Goal: Task Accomplishment & Management: Use online tool/utility

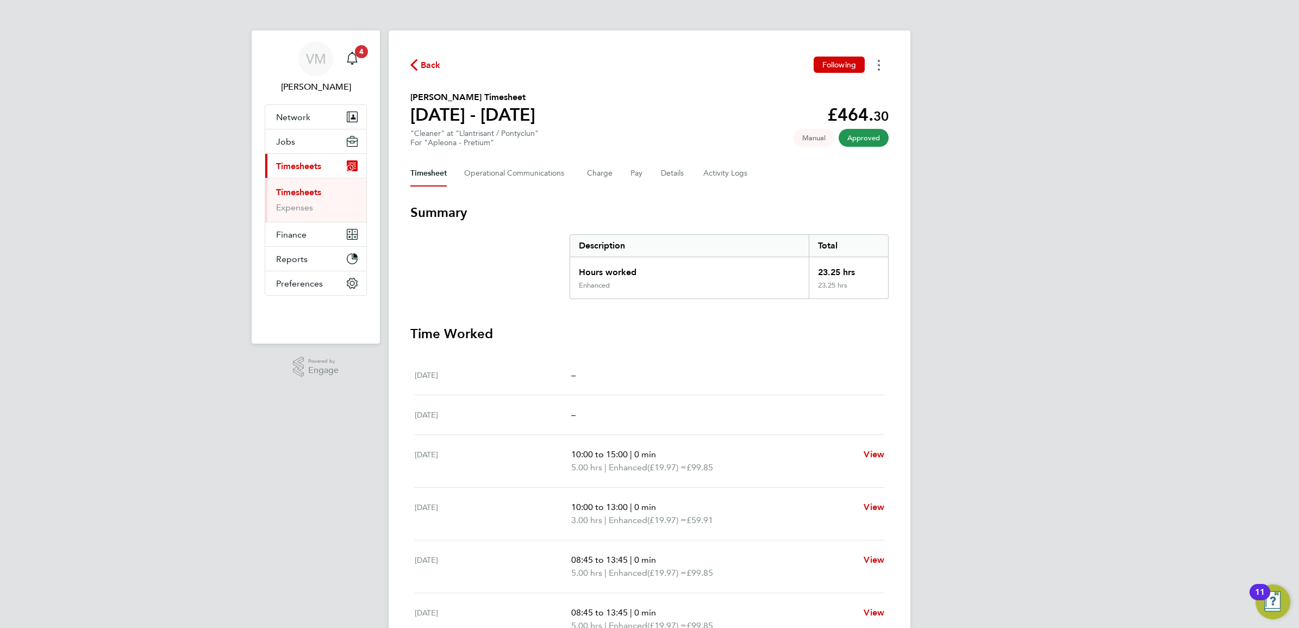
click at [884, 70] on button "Timesheets Menu" at bounding box center [879, 65] width 20 height 17
click at [803, 93] on link "Download timesheet" at bounding box center [823, 89] width 130 height 22
drag, startPoint x: 409, startPoint y: 96, endPoint x: 506, endPoint y: 96, distance: 96.2
click at [506, 96] on div "Back Following Edmilson Caven Santos's Timesheet 20 - 26 Sept 2025 £464. 30 "Cl…" at bounding box center [650, 403] width 522 height 746
copy h2 "[PERSON_NAME]"
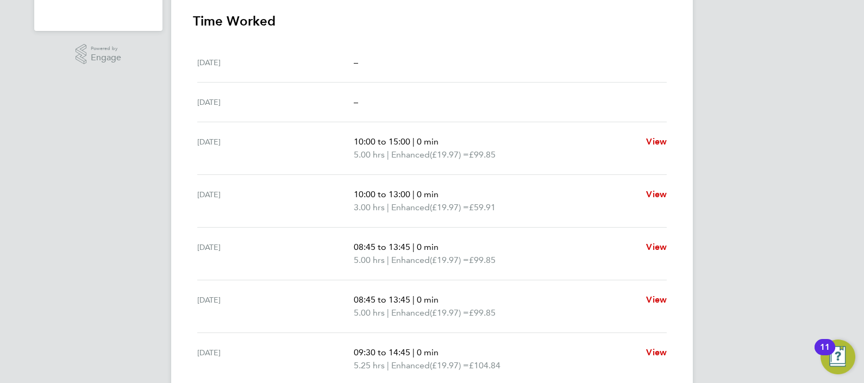
scroll to position [340, 0]
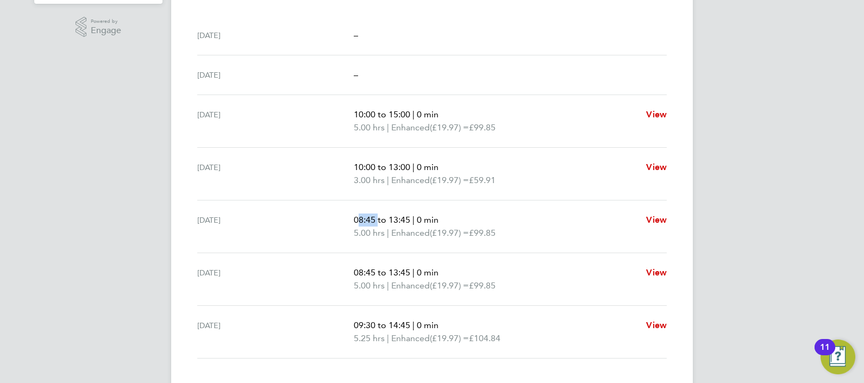
drag, startPoint x: 355, startPoint y: 217, endPoint x: 375, endPoint y: 214, distance: 20.4
click at [375, 215] on span "08:45 to 13:45" at bounding box center [382, 220] width 57 height 10
copy span "08:45"
drag, startPoint x: 389, startPoint y: 215, endPoint x: 409, endPoint y: 215, distance: 19.6
click at [409, 215] on span "08:45 to 13:45" at bounding box center [382, 220] width 57 height 10
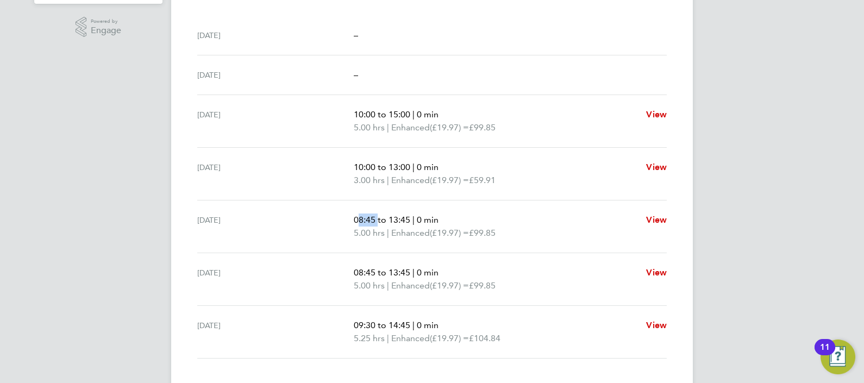
copy span "13:45"
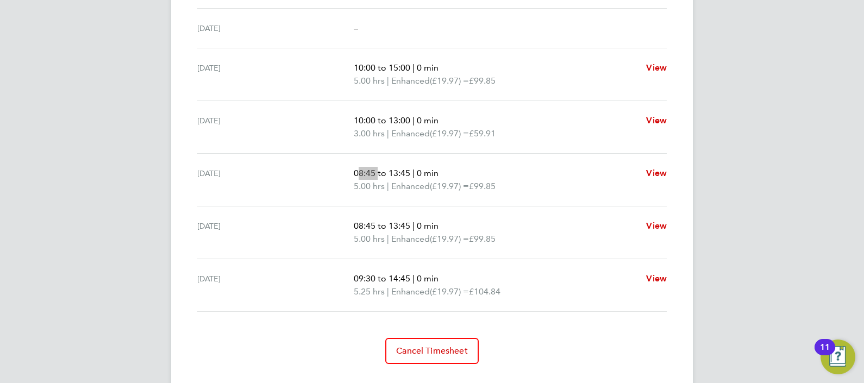
scroll to position [408, 0]
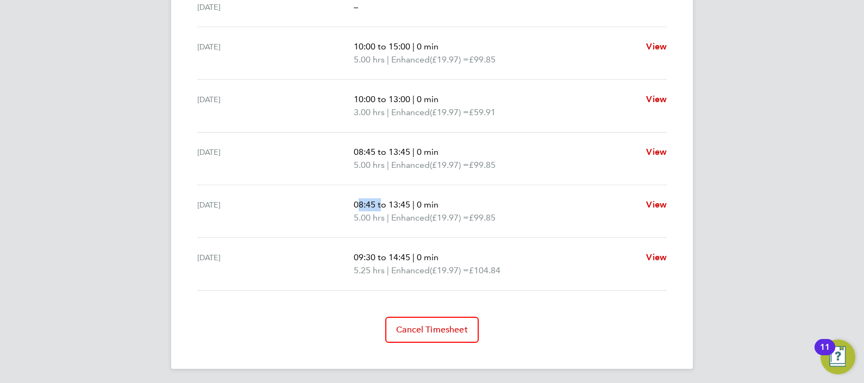
drag, startPoint x: 368, startPoint y: 200, endPoint x: 377, endPoint y: 201, distance: 9.3
click at [377, 201] on span "08:45 to 13:45" at bounding box center [382, 205] width 57 height 10
copy span "08:45"
drag, startPoint x: 389, startPoint y: 201, endPoint x: 409, endPoint y: 200, distance: 19.6
click at [409, 200] on span "08:45 to 13:45" at bounding box center [382, 205] width 57 height 10
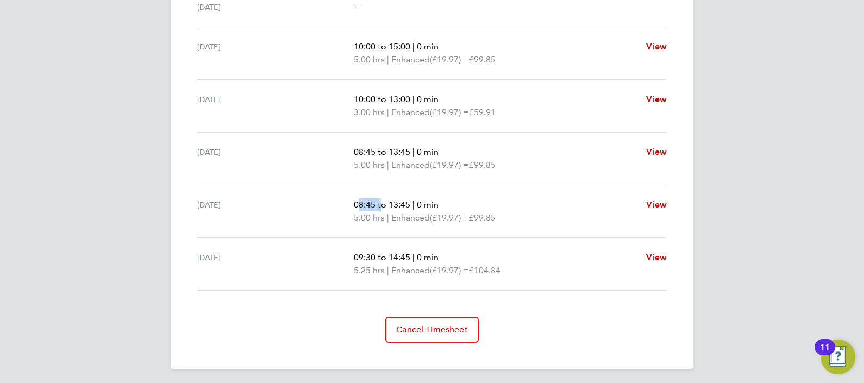
copy span "13:45"
drag, startPoint x: 354, startPoint y: 256, endPoint x: 375, endPoint y: 256, distance: 20.7
click at [375, 256] on span "09:30 to 14:45" at bounding box center [382, 257] width 57 height 10
copy span "09:30"
drag, startPoint x: 388, startPoint y: 253, endPoint x: 409, endPoint y: 253, distance: 21.2
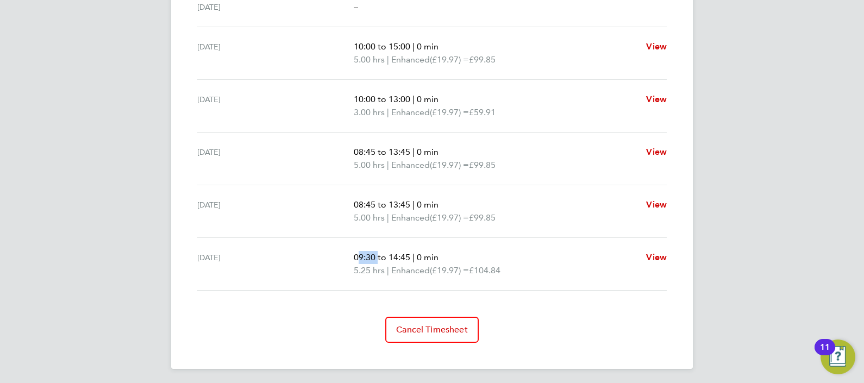
click at [409, 253] on span "09:30 to 14:45" at bounding box center [382, 257] width 57 height 10
copy span "14:45"
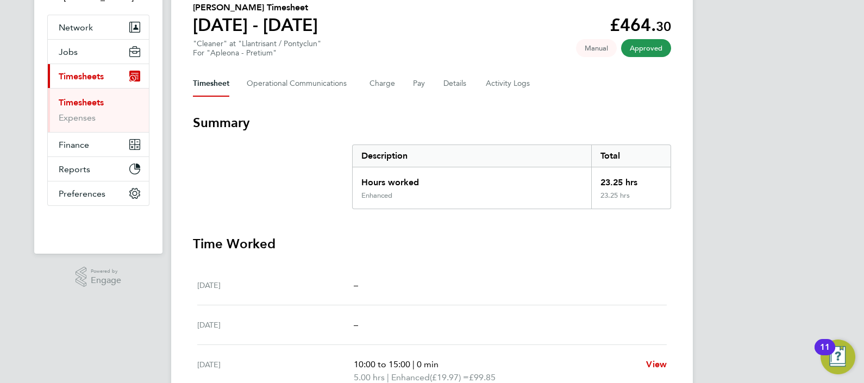
scroll to position [69, 0]
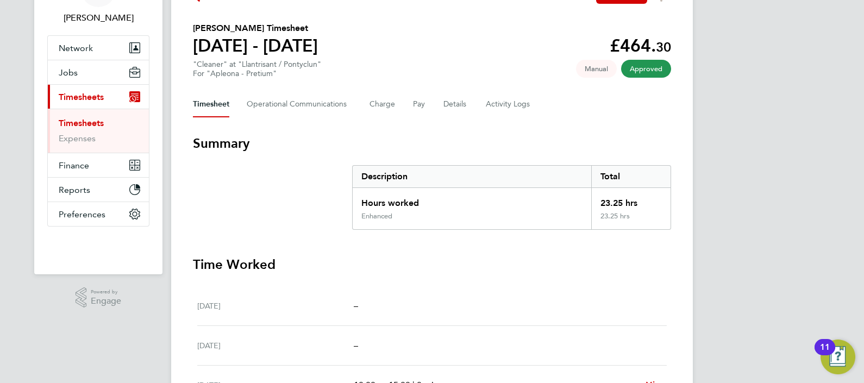
drag, startPoint x: 363, startPoint y: 98, endPoint x: 381, endPoint y: 98, distance: 17.4
click at [365, 98] on div "Timesheet Operational Communications Charge Pay Details Activity Logs" at bounding box center [432, 104] width 478 height 26
drag, startPoint x: 381, startPoint y: 98, endPoint x: 405, endPoint y: 102, distance: 24.8
click at [381, 98] on button "Charge" at bounding box center [383, 104] width 26 height 26
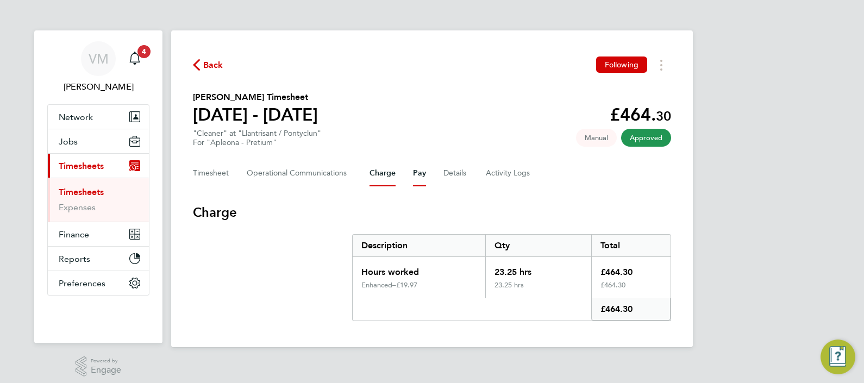
click at [416, 172] on button "Pay" at bounding box center [419, 173] width 13 height 26
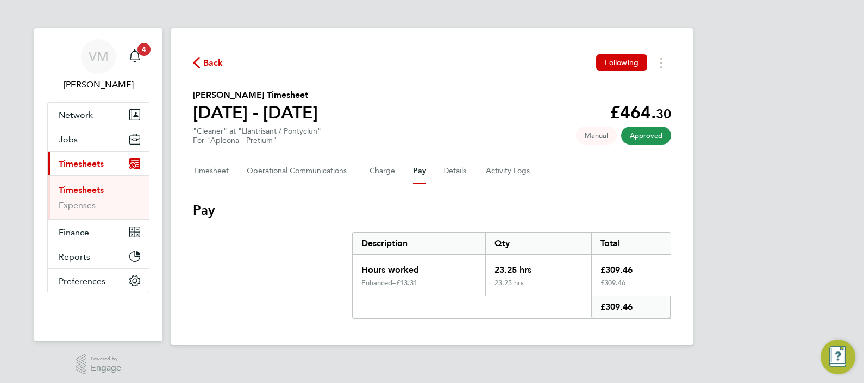
scroll to position [6, 0]
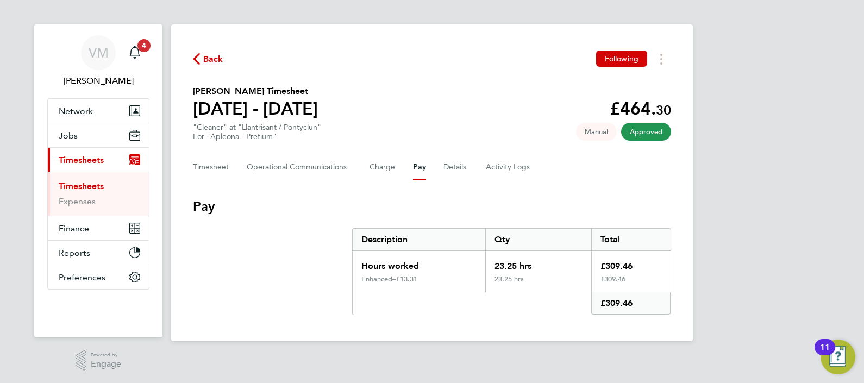
click at [397, 164] on div "Timesheet Operational Communications Charge Pay Details Activity Logs" at bounding box center [432, 167] width 478 height 26
click at [391, 164] on button "Charge" at bounding box center [383, 167] width 26 height 26
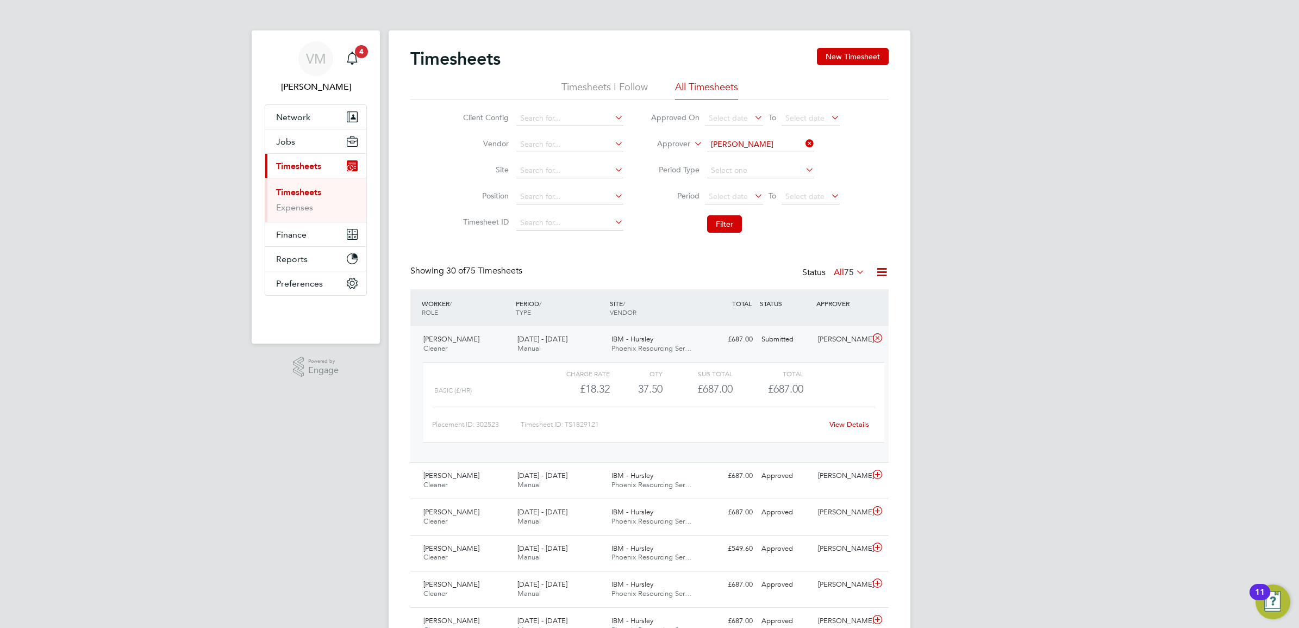
click at [804, 141] on icon at bounding box center [804, 143] width 0 height 15
click at [736, 221] on button "Filter" at bounding box center [724, 223] width 35 height 17
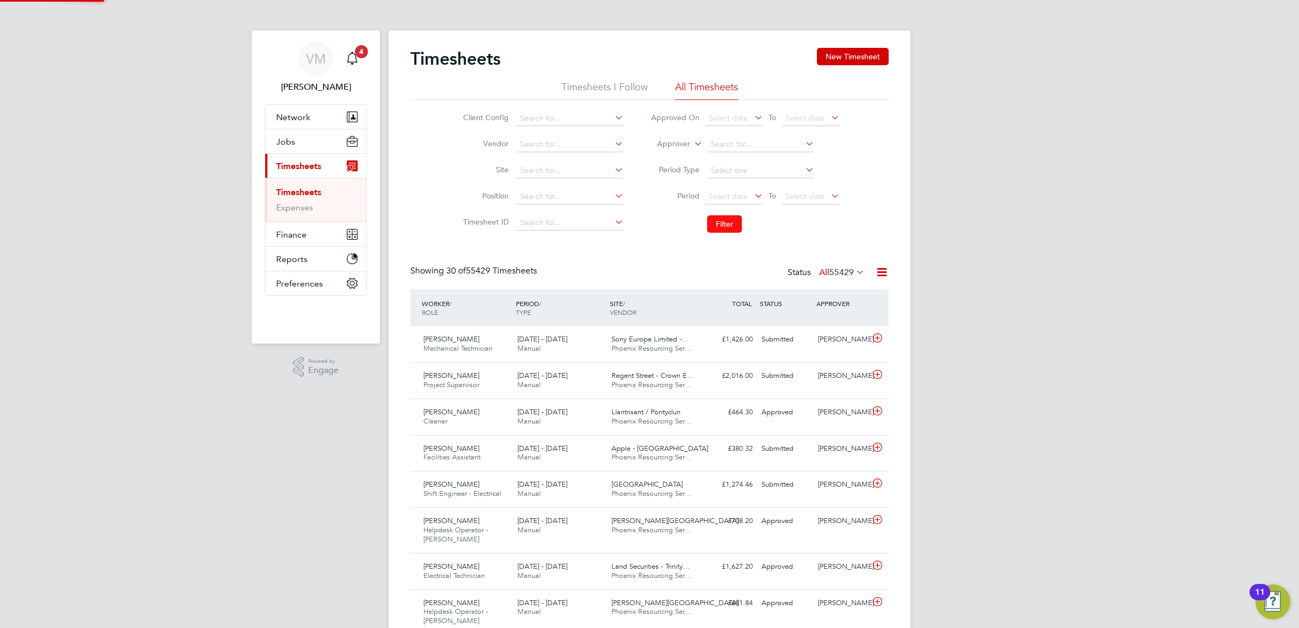
scroll to position [27, 94]
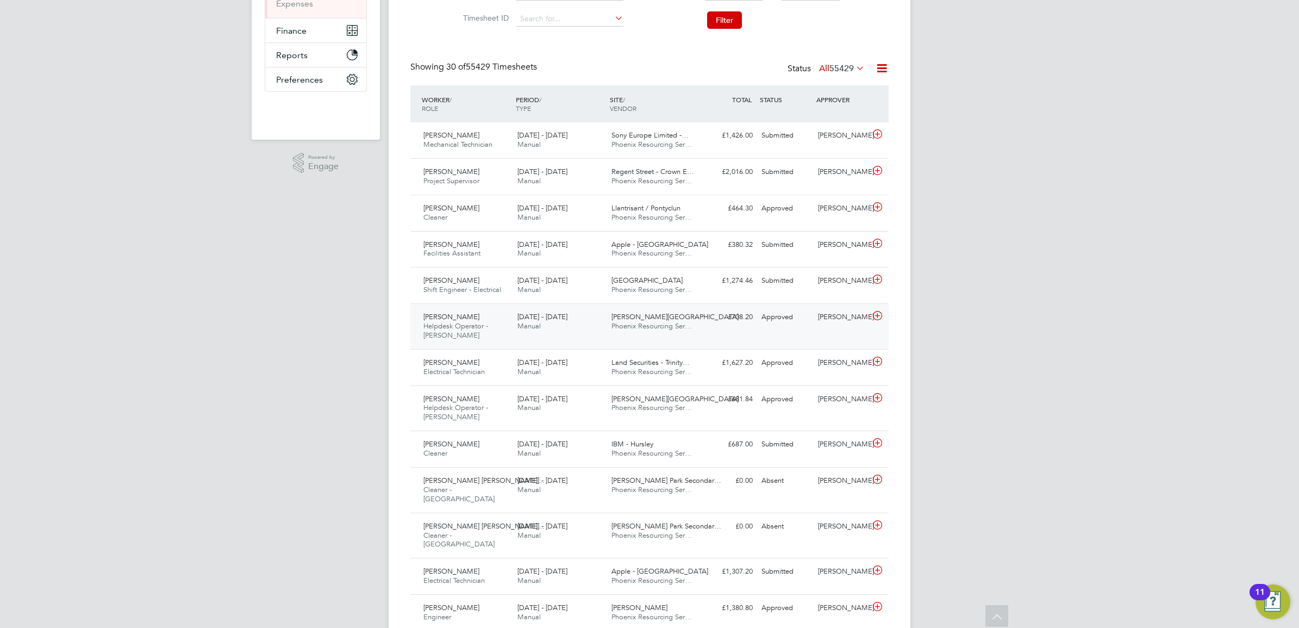
click at [457, 322] on span "Helpdesk Operator - [PERSON_NAME]" at bounding box center [456, 330] width 65 height 18
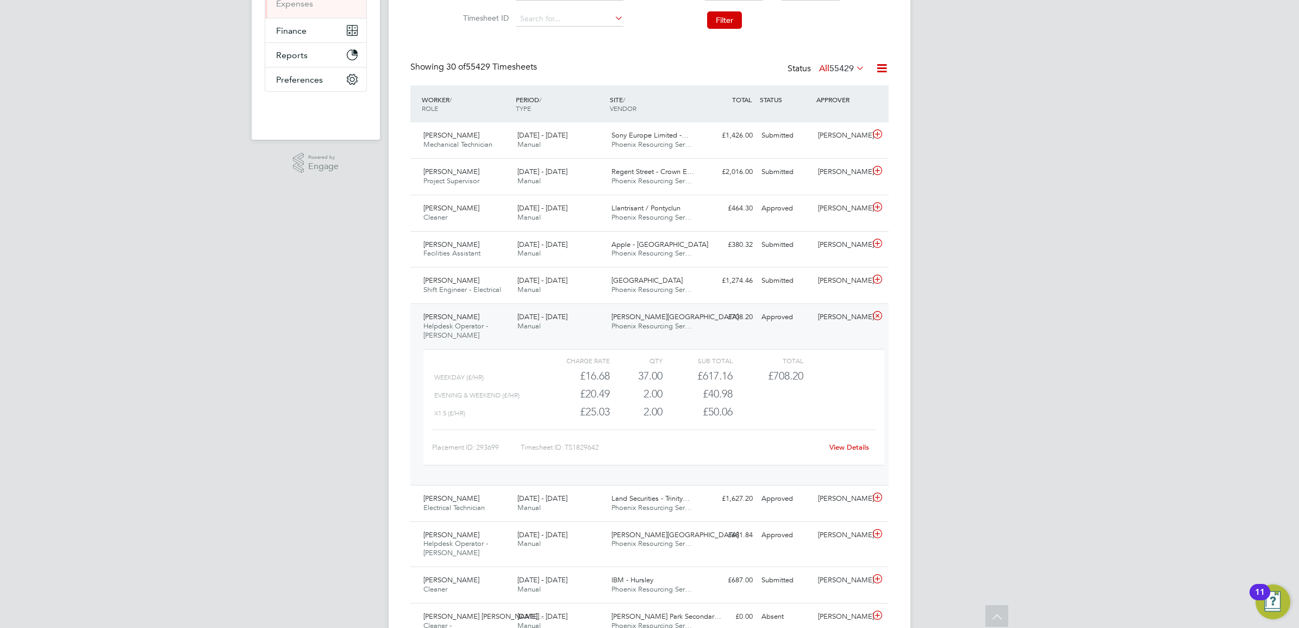
click at [843, 447] on link "View Details" at bounding box center [850, 447] width 40 height 9
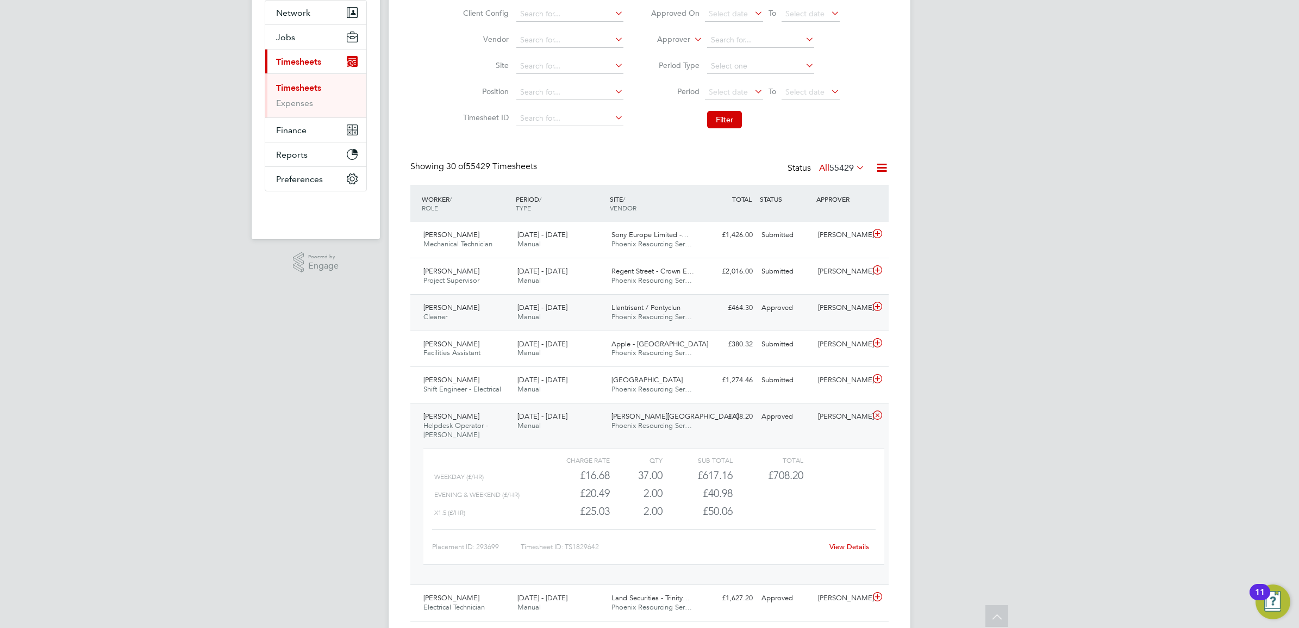
scroll to position [0, 0]
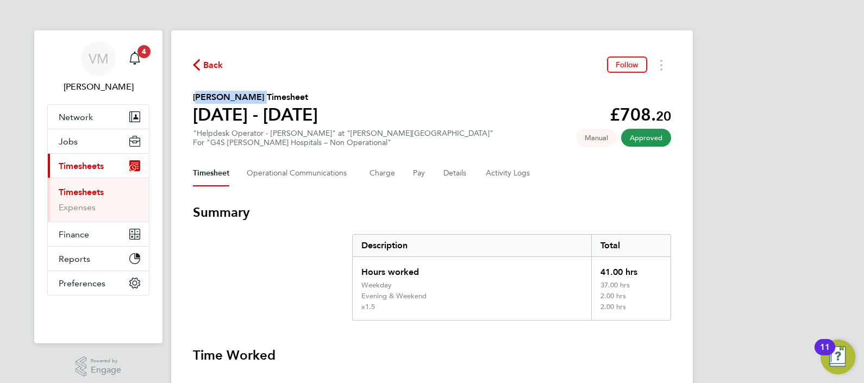
drag, startPoint x: 191, startPoint y: 94, endPoint x: 249, endPoint y: 94, distance: 58.2
copy h2 "[PERSON_NAME]"
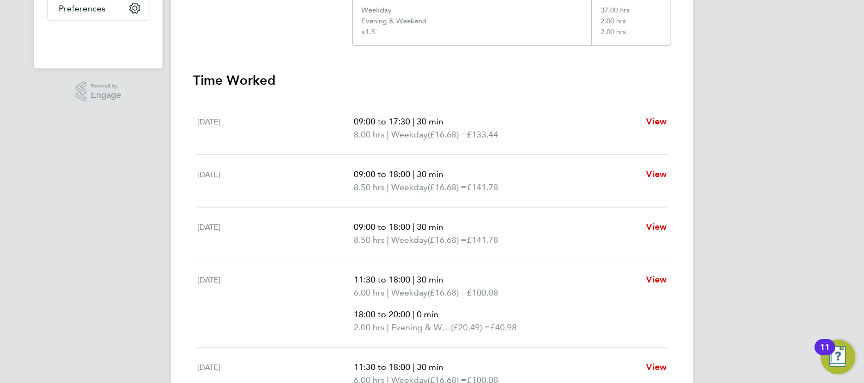
scroll to position [296, 0]
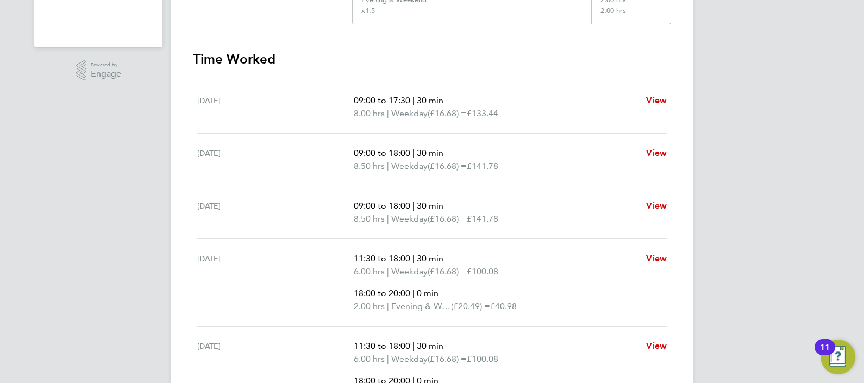
drag, startPoint x: 353, startPoint y: 96, endPoint x: 375, endPoint y: 98, distance: 21.8
click at [375, 98] on div "Mon 22 Sep 09:00 to 17:30 | 30 min 8.00 hrs | Weekday (£16.68) = £133.44 View" at bounding box center [432, 107] width 470 height 53
copy div "09:00"
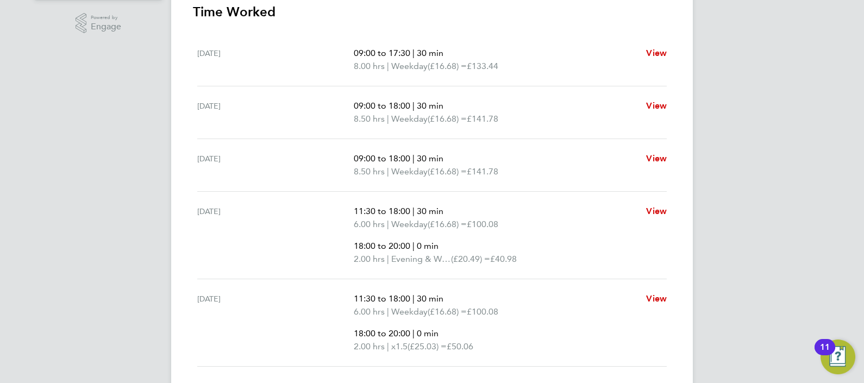
scroll to position [364, 0]
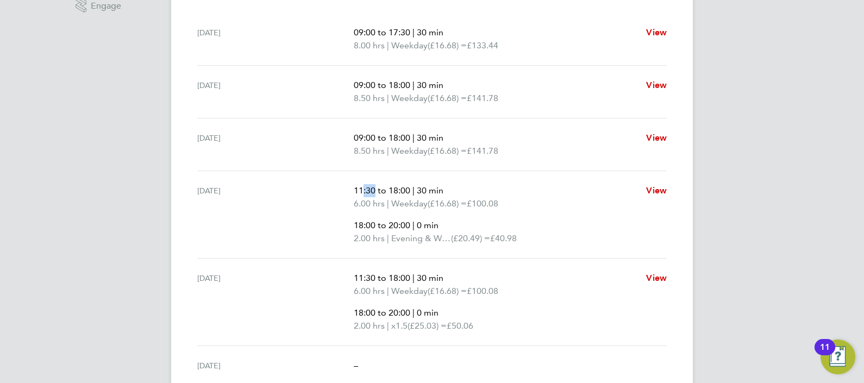
drag, startPoint x: 356, startPoint y: 188, endPoint x: 369, endPoint y: 190, distance: 12.7
click at [369, 190] on span "11:30 to 18:00" at bounding box center [382, 190] width 57 height 10
click at [373, 189] on span "11:30 to 18:00" at bounding box center [382, 190] width 57 height 10
copy span "11:30"
drag, startPoint x: 389, startPoint y: 221, endPoint x: 410, endPoint y: 220, distance: 21.2
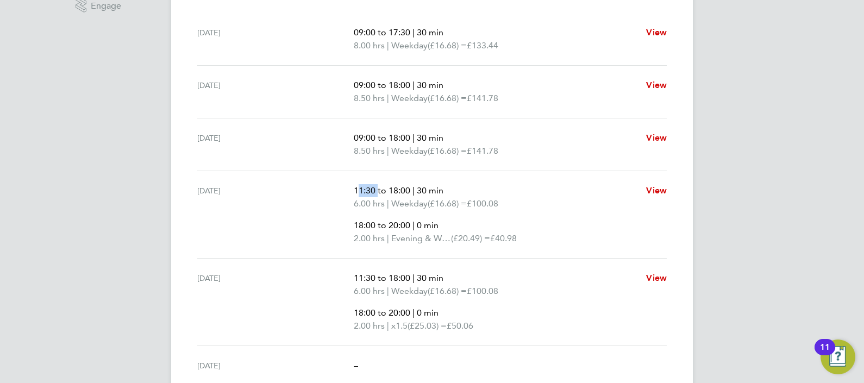
click at [410, 220] on span "18:00 to 20:00" at bounding box center [382, 225] width 57 height 10
copy span "20:00"
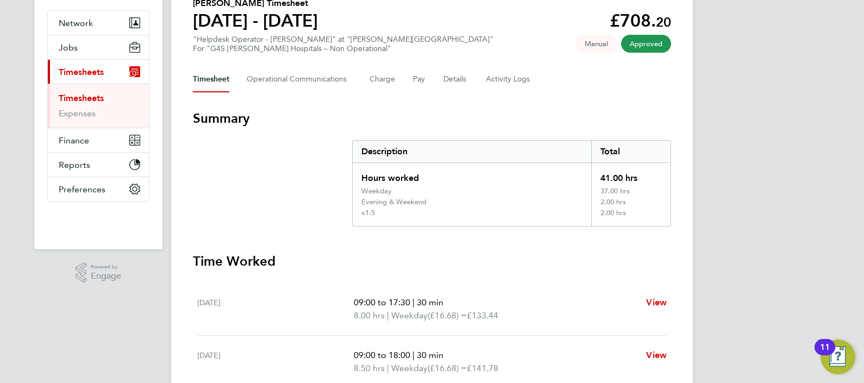
scroll to position [0, 0]
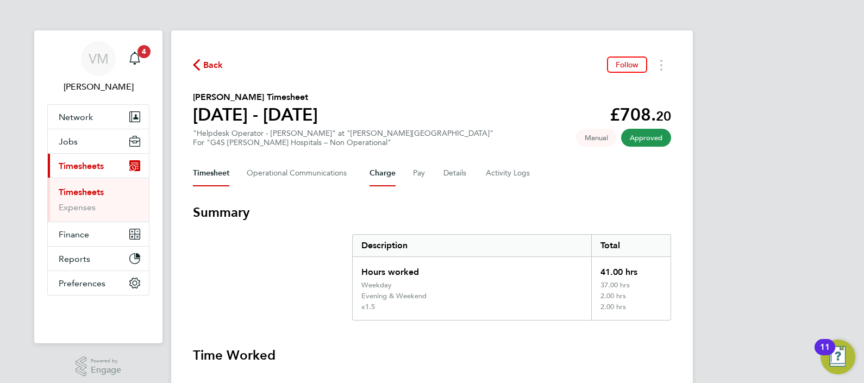
drag, startPoint x: 381, startPoint y: 175, endPoint x: 388, endPoint y: 176, distance: 7.2
click at [388, 176] on button "Charge" at bounding box center [383, 173] width 26 height 26
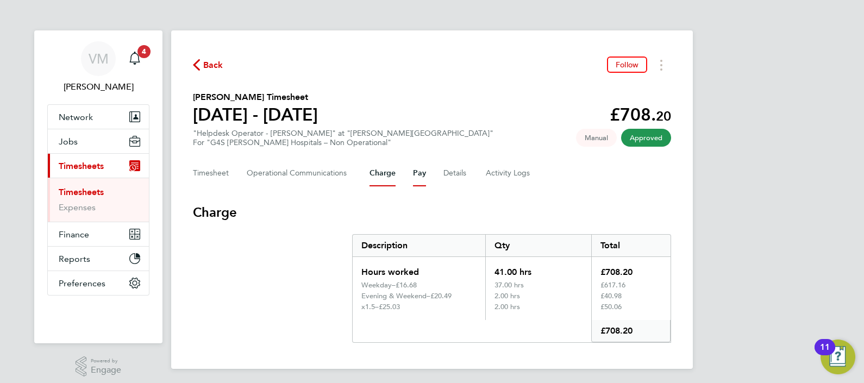
click at [422, 173] on button "Pay" at bounding box center [419, 173] width 13 height 26
click at [204, 169] on button "Timesheet" at bounding box center [211, 173] width 36 height 26
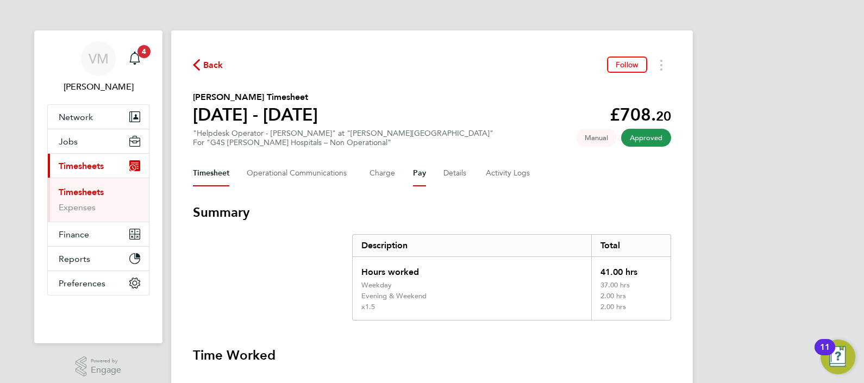
click at [416, 172] on button "Pay" at bounding box center [419, 173] width 13 height 26
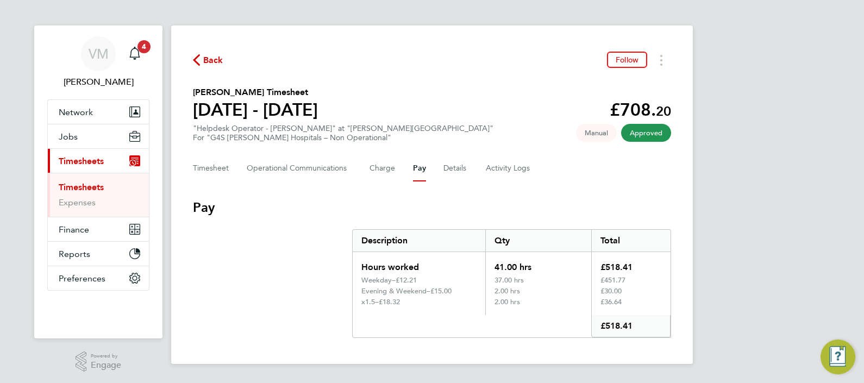
scroll to position [6, 0]
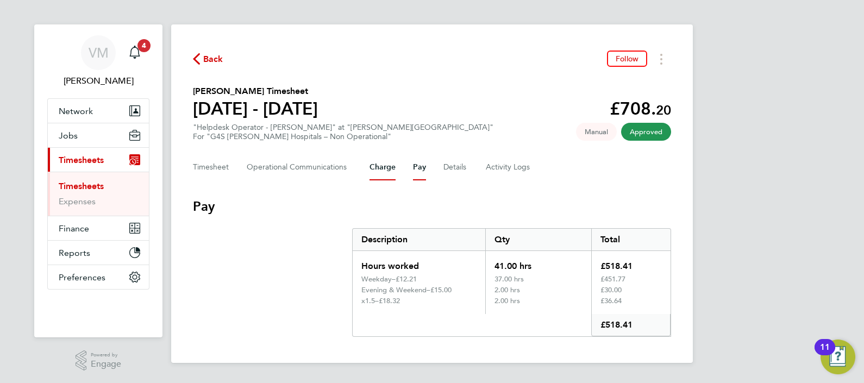
click at [378, 164] on button "Charge" at bounding box center [383, 167] width 26 height 26
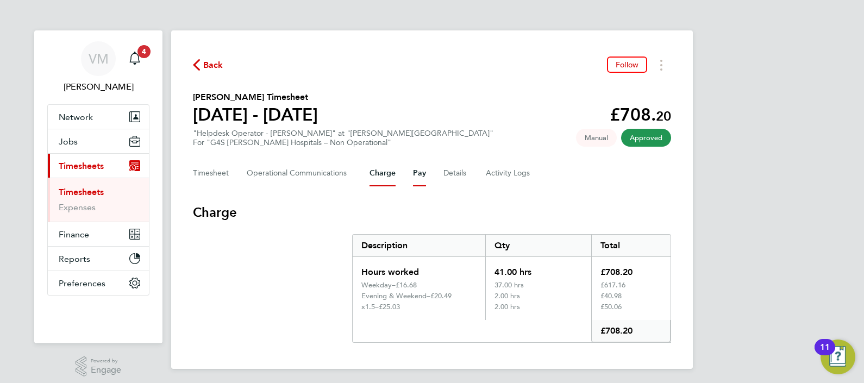
click at [421, 173] on button "Pay" at bounding box center [419, 173] width 13 height 26
click at [387, 175] on button "Charge" at bounding box center [383, 173] width 26 height 26
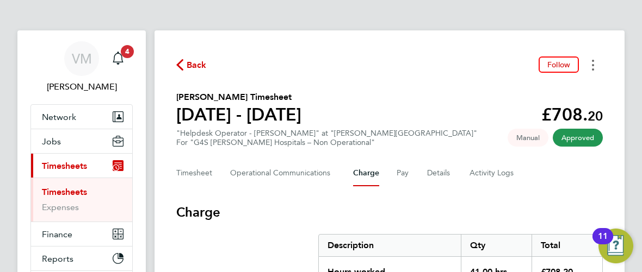
click at [592, 67] on icon "Timesheets Menu" at bounding box center [593, 65] width 2 height 11
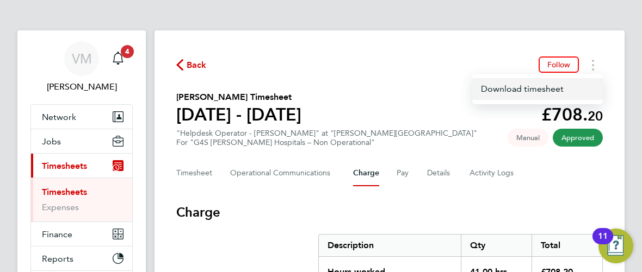
click at [538, 93] on link "Download timesheet" at bounding box center [537, 89] width 130 height 22
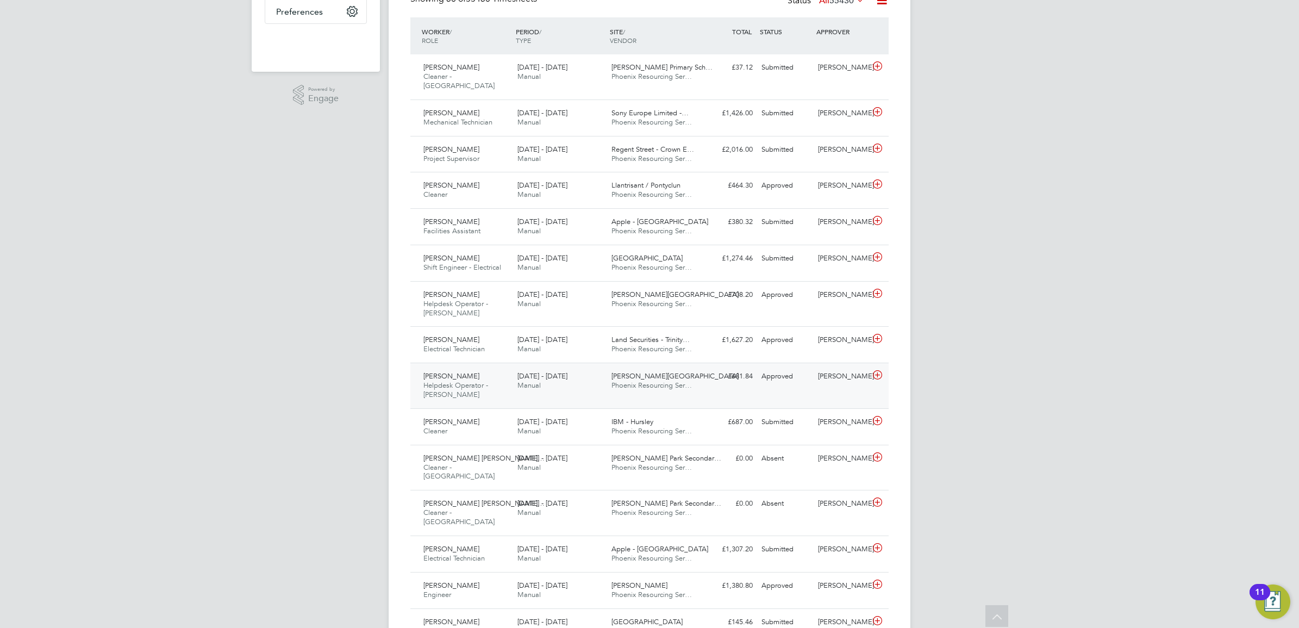
click at [456, 371] on span "Alex Nwankpa" at bounding box center [452, 375] width 56 height 9
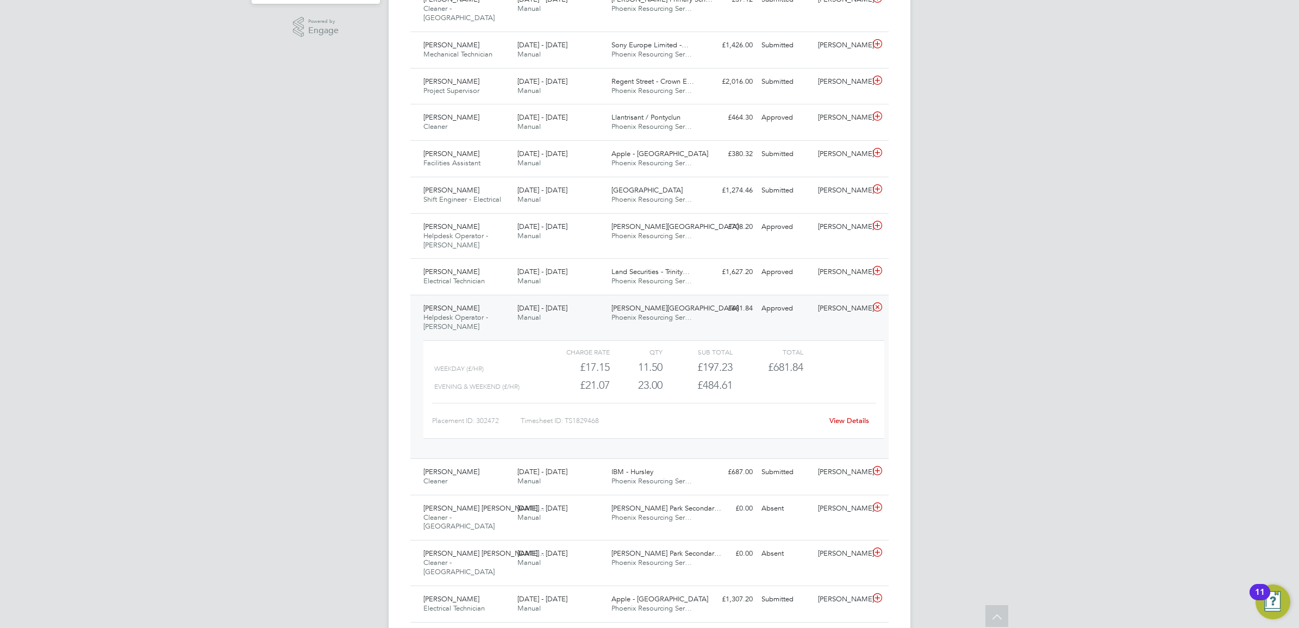
click at [849, 416] on link "View Details" at bounding box center [850, 420] width 40 height 9
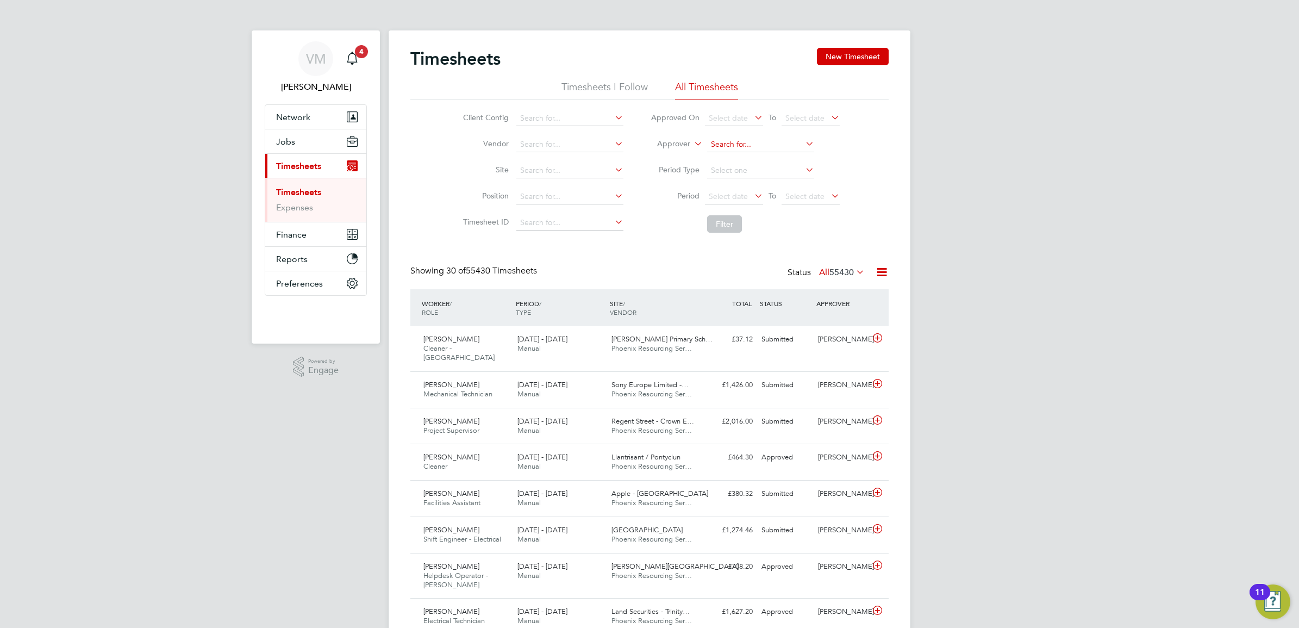
click at [724, 142] on input at bounding box center [760, 144] width 107 height 15
paste input "Rositsa Radeva-Fowler"
type input "Rosits"
click at [767, 169] on input at bounding box center [760, 170] width 107 height 15
click at [756, 141] on input at bounding box center [760, 144] width 107 height 15
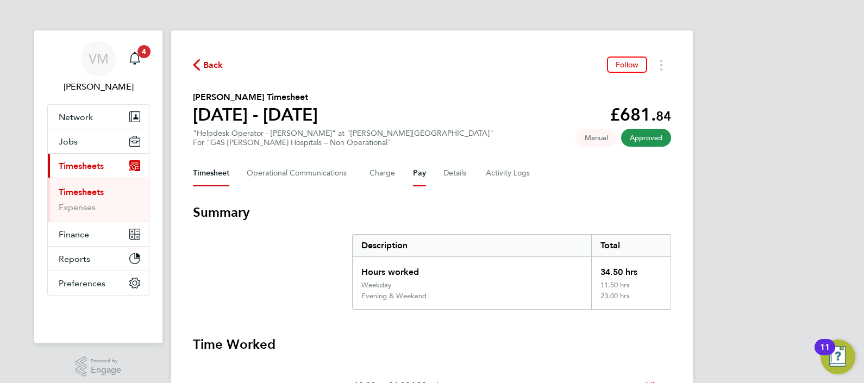
click at [416, 172] on button "Pay" at bounding box center [419, 173] width 13 height 26
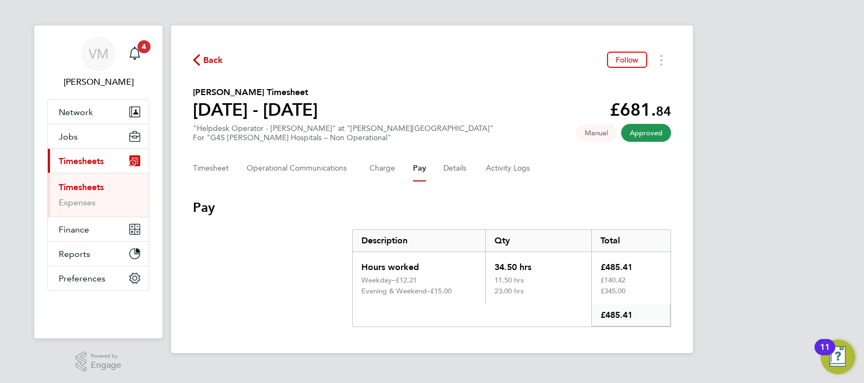
scroll to position [6, 0]
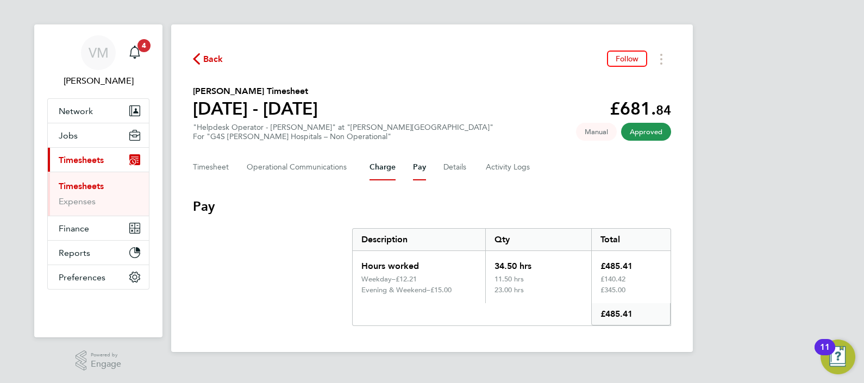
click at [371, 159] on button "Charge" at bounding box center [383, 167] width 26 height 26
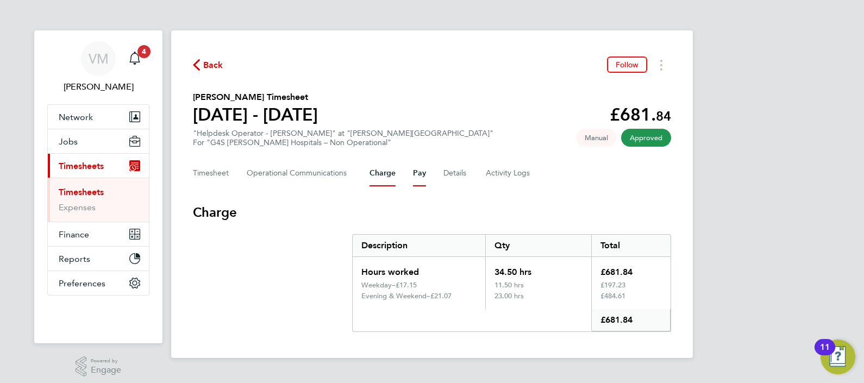
click at [415, 172] on button "Pay" at bounding box center [419, 173] width 13 height 26
click at [382, 176] on button "Charge" at bounding box center [383, 173] width 26 height 26
click at [418, 173] on button "Pay" at bounding box center [419, 173] width 13 height 26
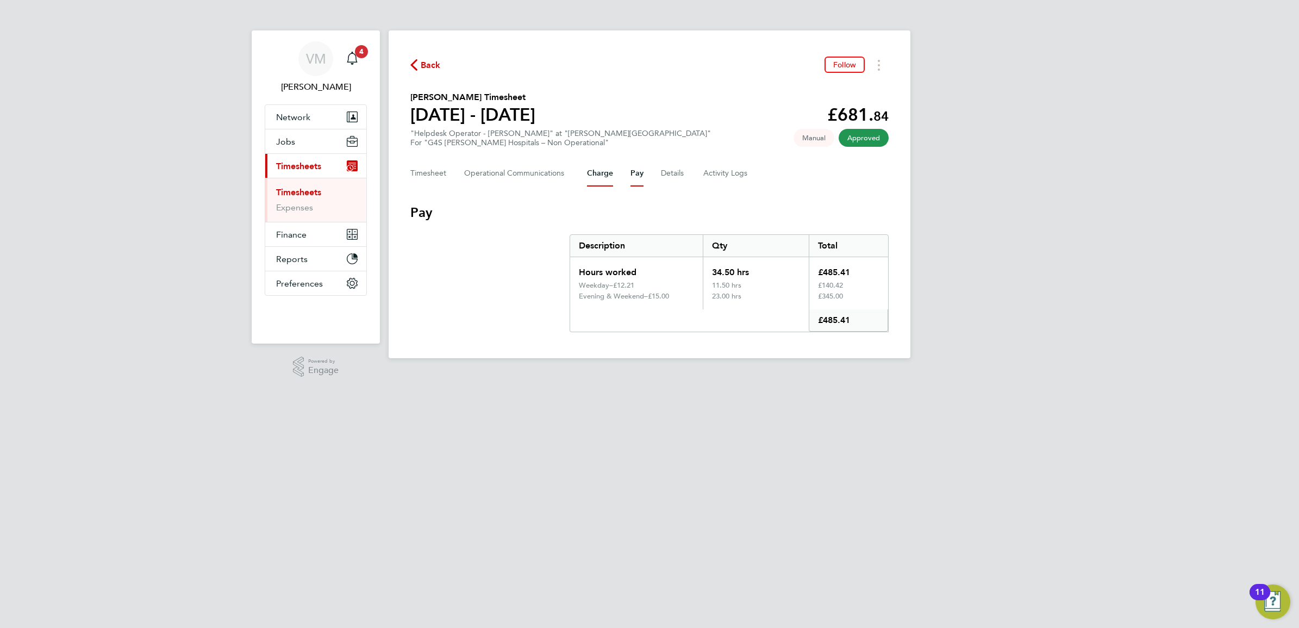
click at [600, 179] on button "Charge" at bounding box center [600, 173] width 26 height 26
click at [633, 176] on button "Pay" at bounding box center [637, 173] width 13 height 26
click at [877, 66] on button "Timesheets Menu" at bounding box center [879, 65] width 20 height 17
click at [831, 88] on link "Download timesheet" at bounding box center [823, 89] width 130 height 22
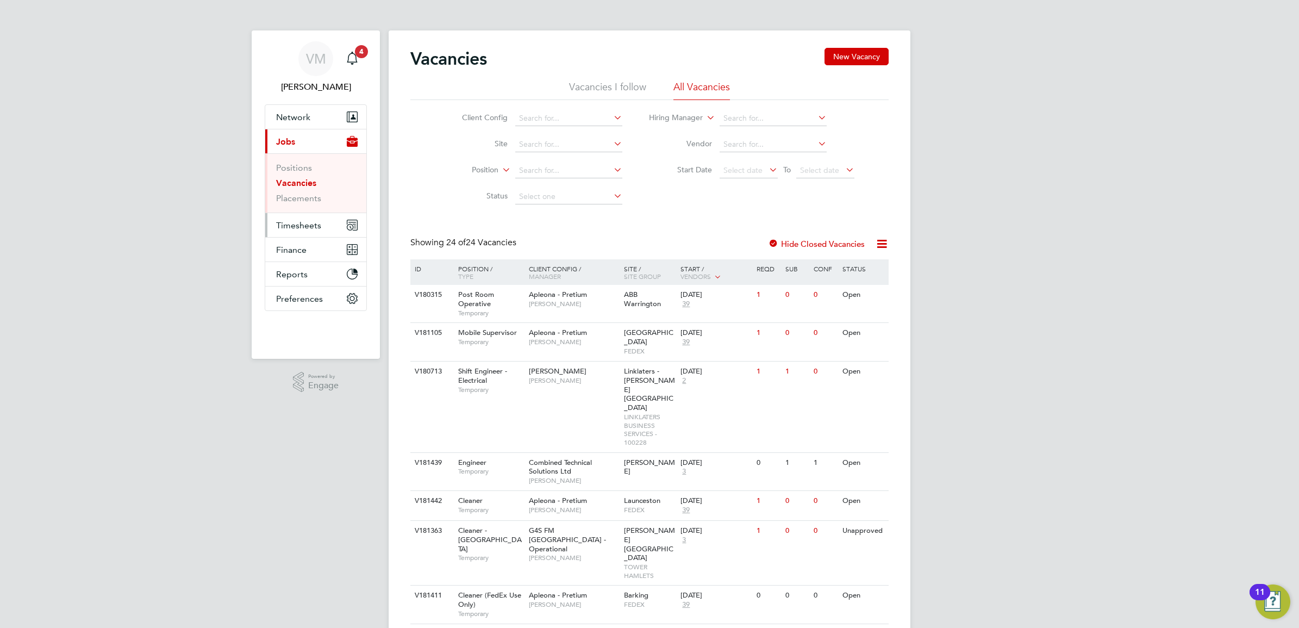
click at [289, 232] on button "Timesheets" at bounding box center [315, 225] width 101 height 24
click at [297, 189] on link "Timesheets" at bounding box center [298, 192] width 45 height 10
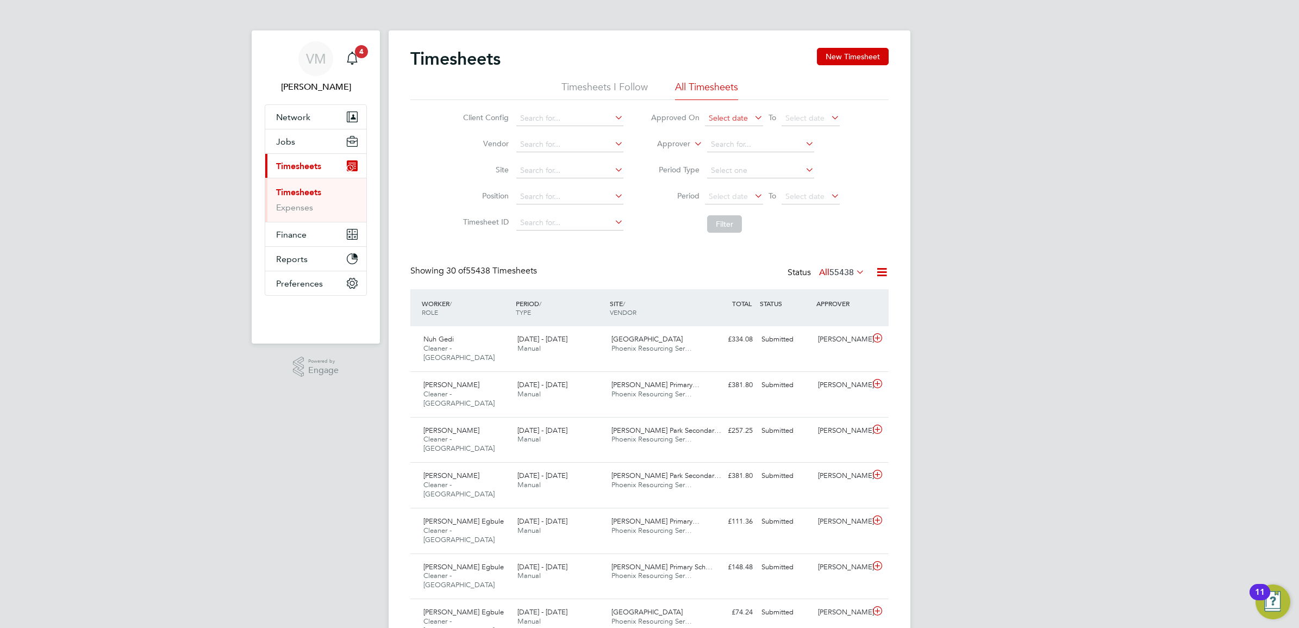
click at [736, 119] on span "Select date" at bounding box center [728, 118] width 39 height 10
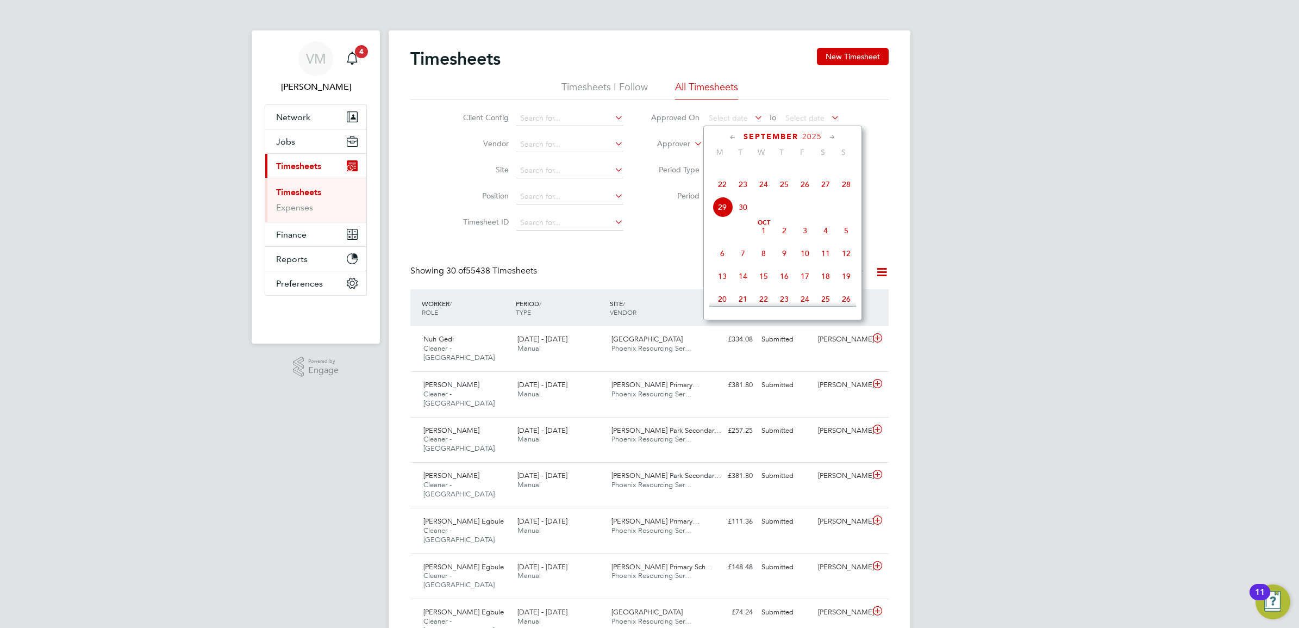
click at [681, 228] on li "Filter" at bounding box center [745, 224] width 216 height 28
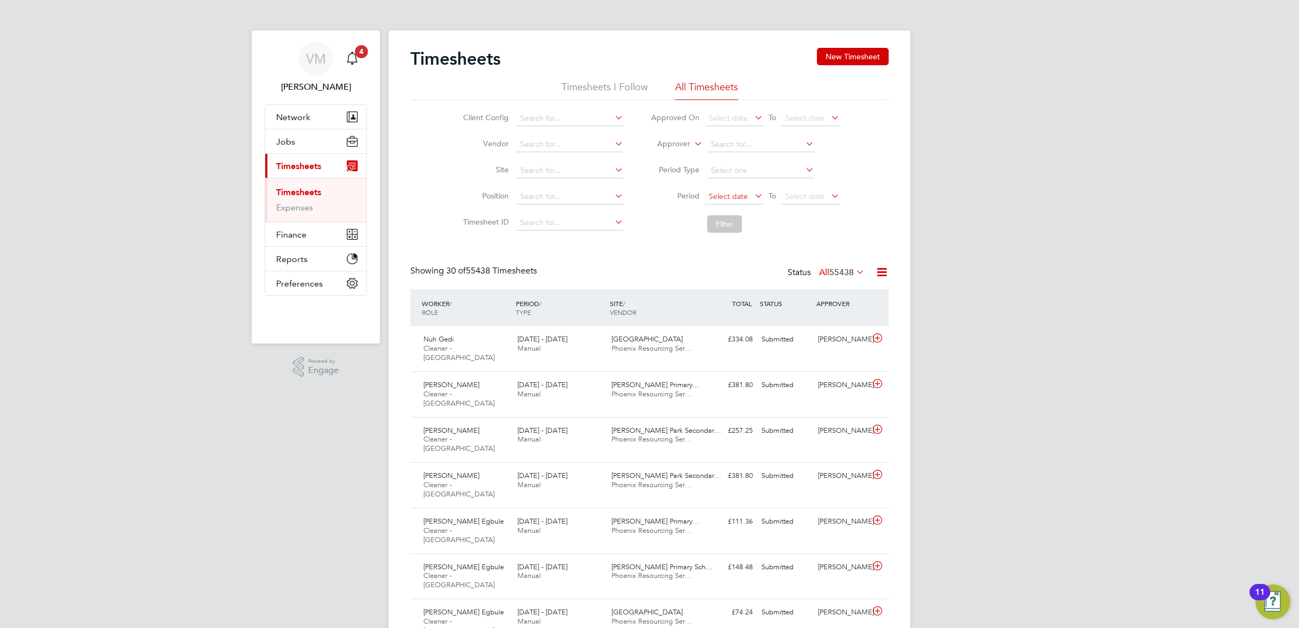
click at [720, 198] on span "Select date" at bounding box center [728, 196] width 39 height 10
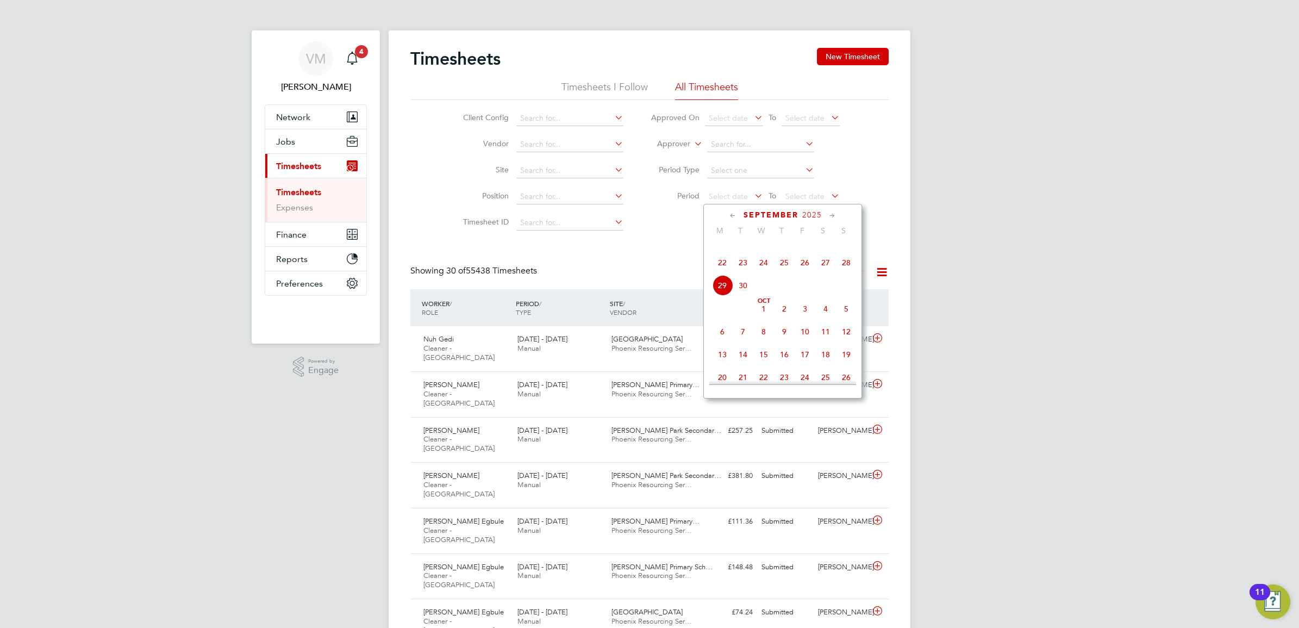
click at [723, 273] on span "22" at bounding box center [722, 262] width 21 height 21
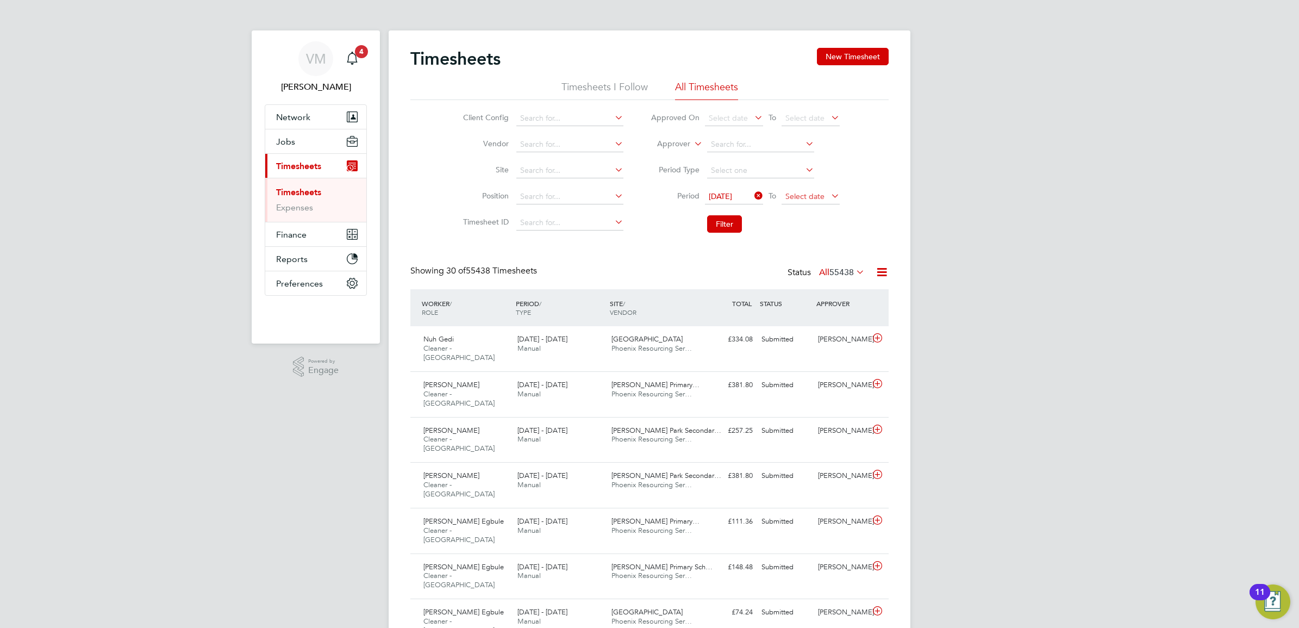
click at [787, 194] on span "Select date" at bounding box center [805, 196] width 39 height 10
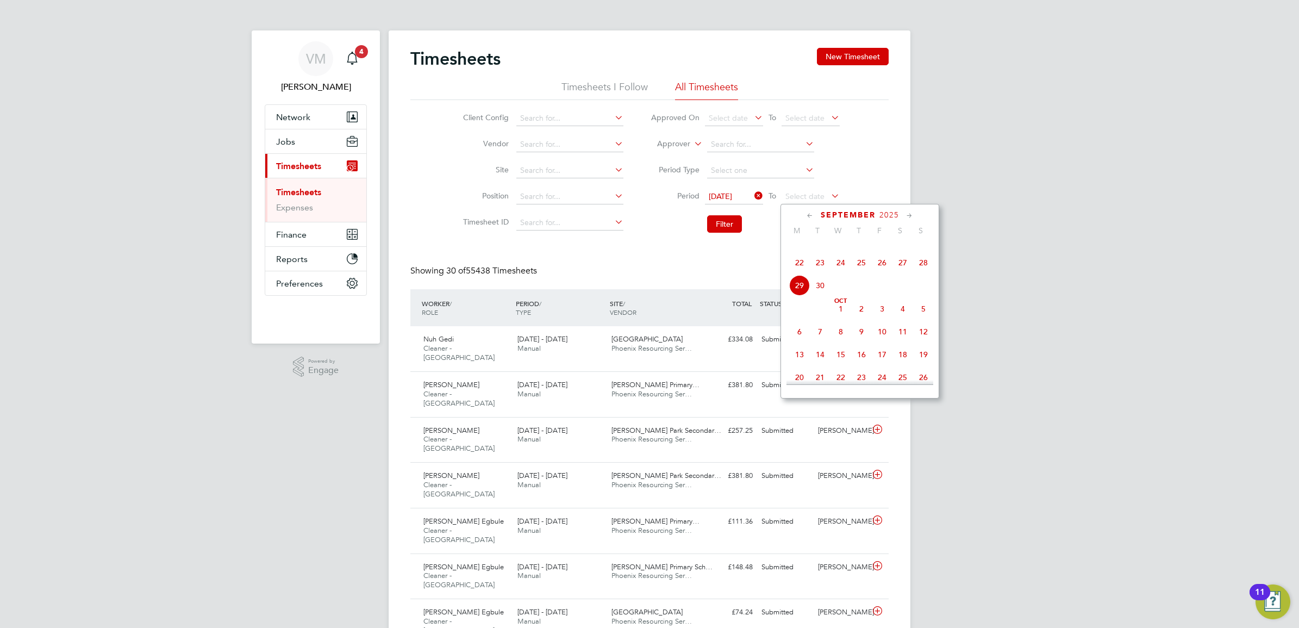
click at [799, 296] on span "29" at bounding box center [799, 285] width 21 height 21
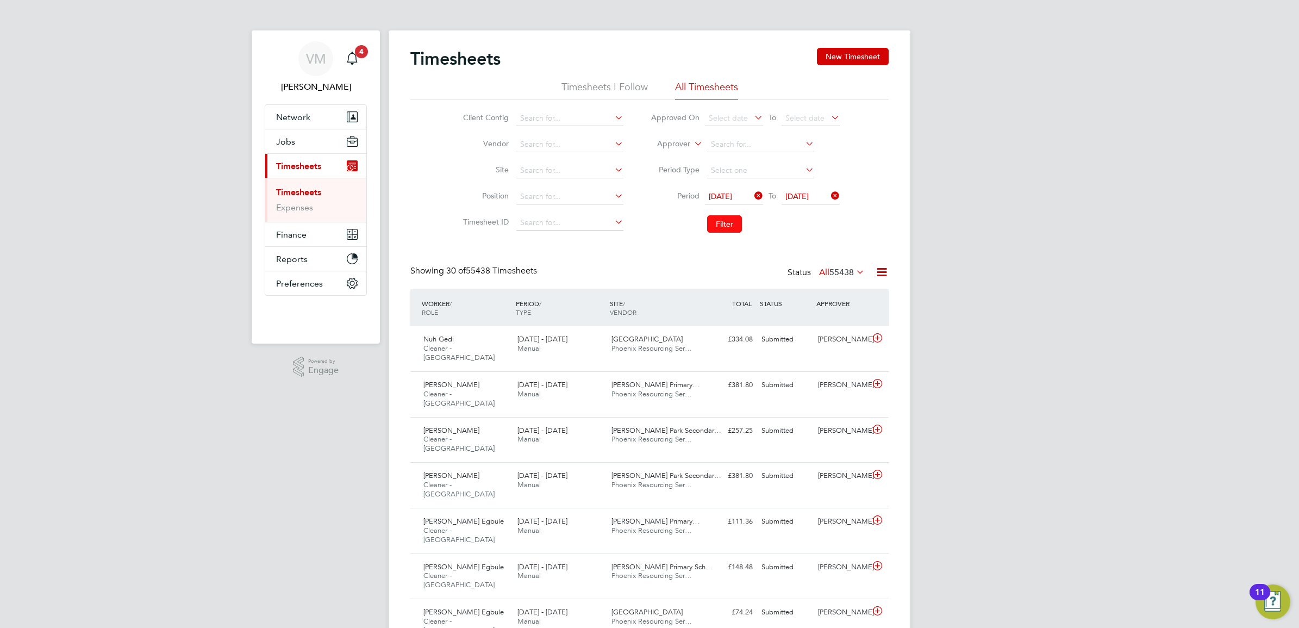
click at [725, 226] on button "Filter" at bounding box center [724, 223] width 35 height 17
